Goal: Transaction & Acquisition: Purchase product/service

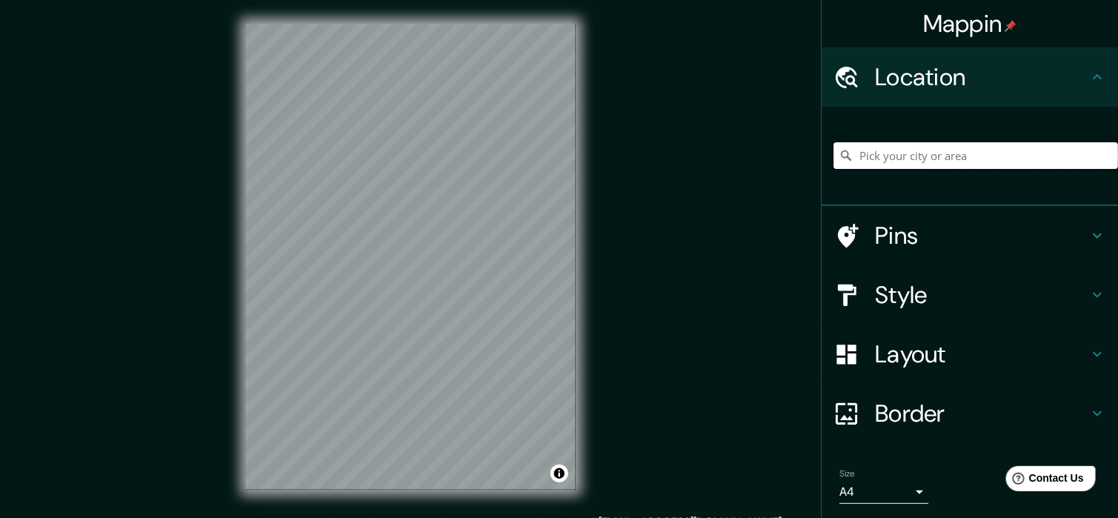
click at [1086, 152] on input "Pick your city or area" at bounding box center [975, 155] width 284 height 27
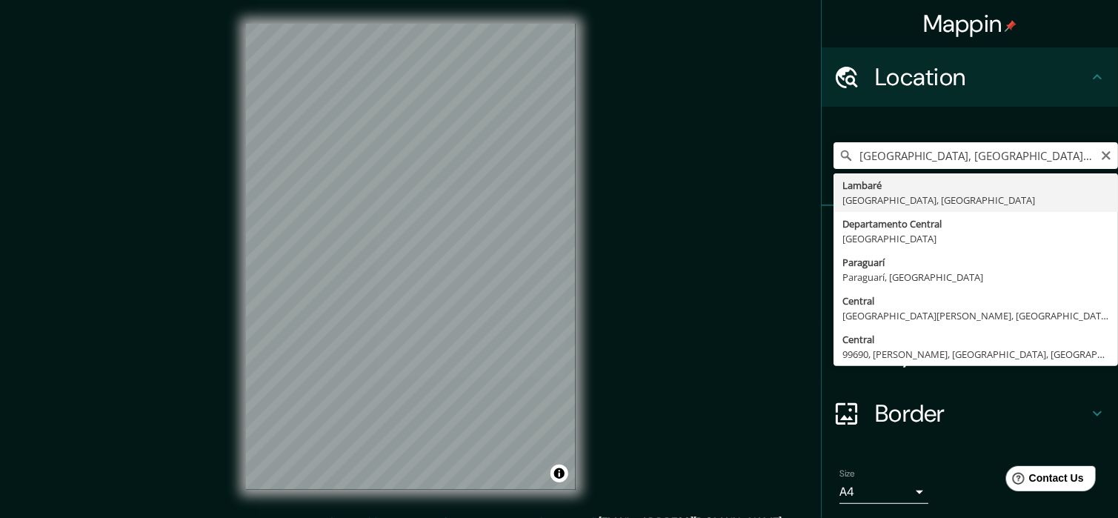
type input "[GEOGRAPHIC_DATA], [GEOGRAPHIC_DATA], [GEOGRAPHIC_DATA]"
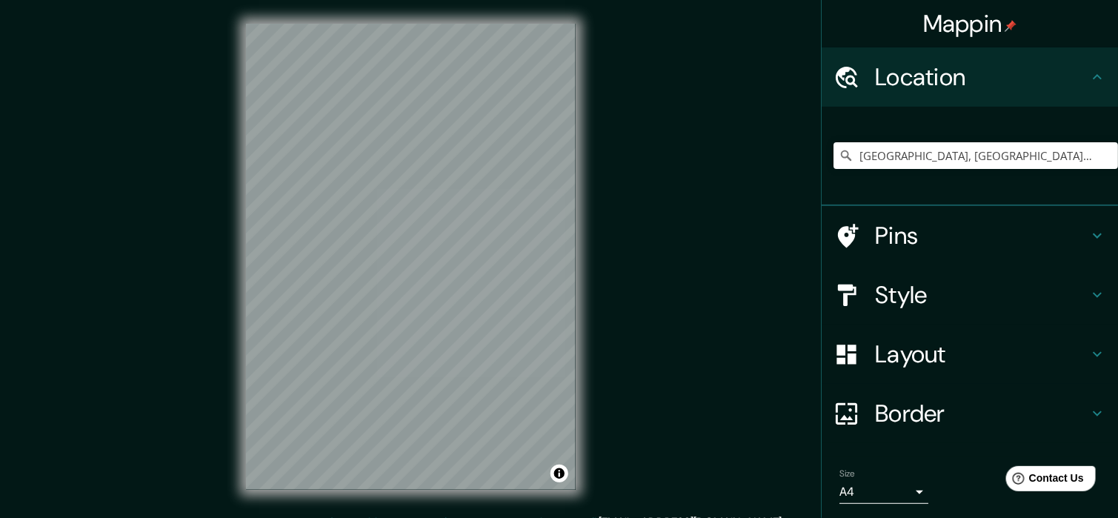
click at [925, 364] on h4 "Layout" at bounding box center [981, 354] width 213 height 30
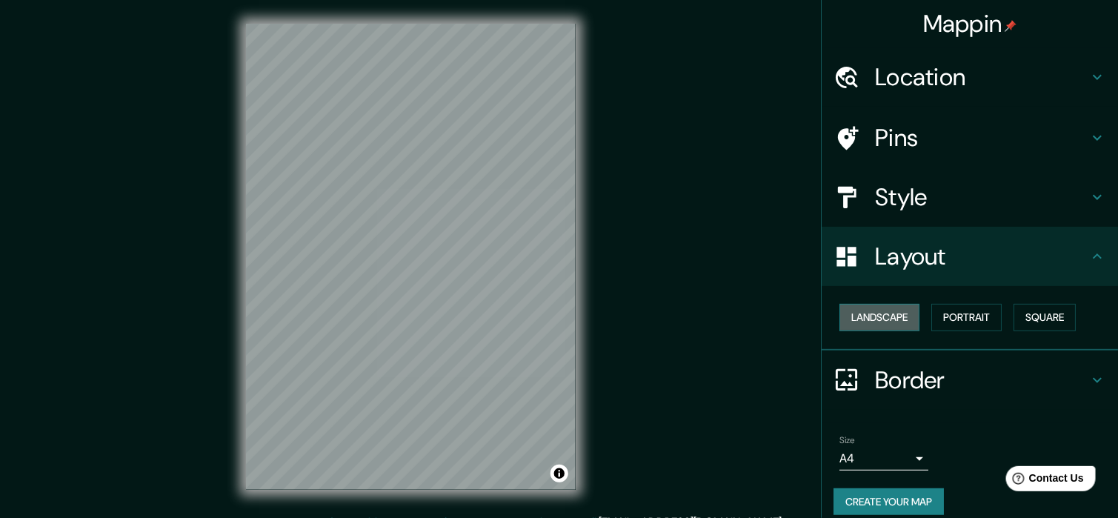
click at [891, 326] on button "Landscape" at bounding box center [879, 317] width 80 height 27
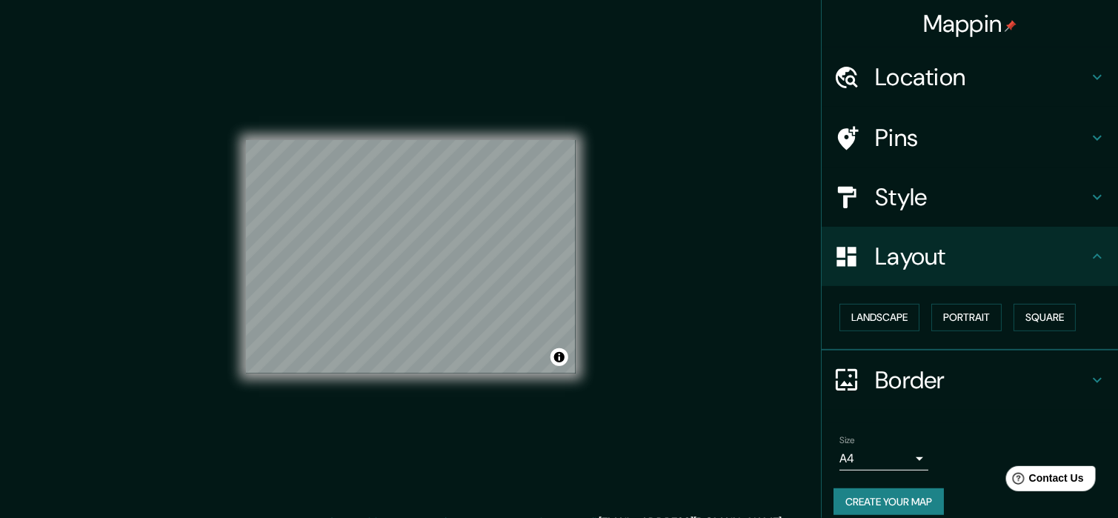
click at [887, 493] on button "Create your map" at bounding box center [888, 501] width 110 height 27
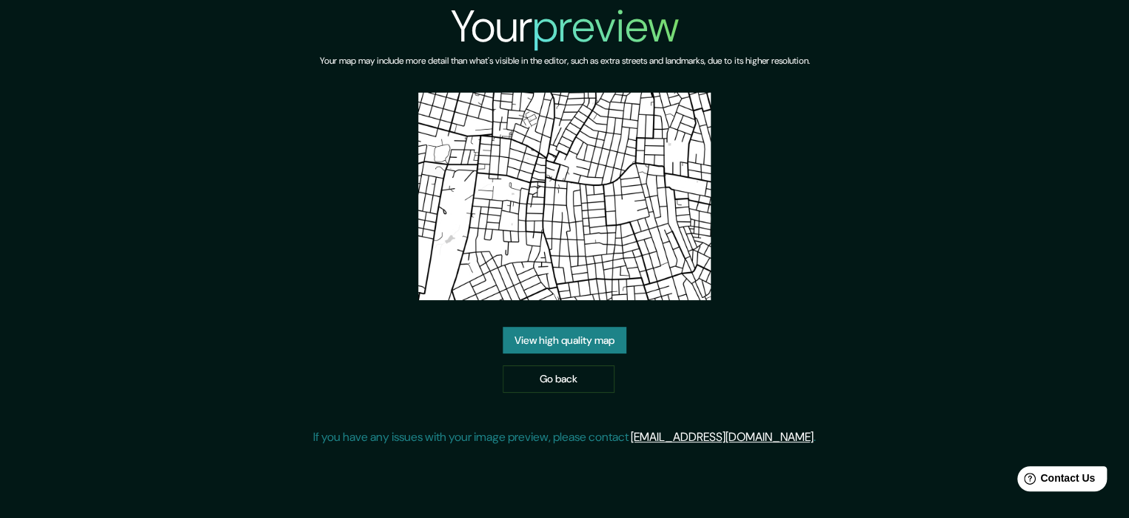
click at [587, 327] on link "View high quality map" at bounding box center [565, 340] width 124 height 27
